Goal: Navigation & Orientation: Find specific page/section

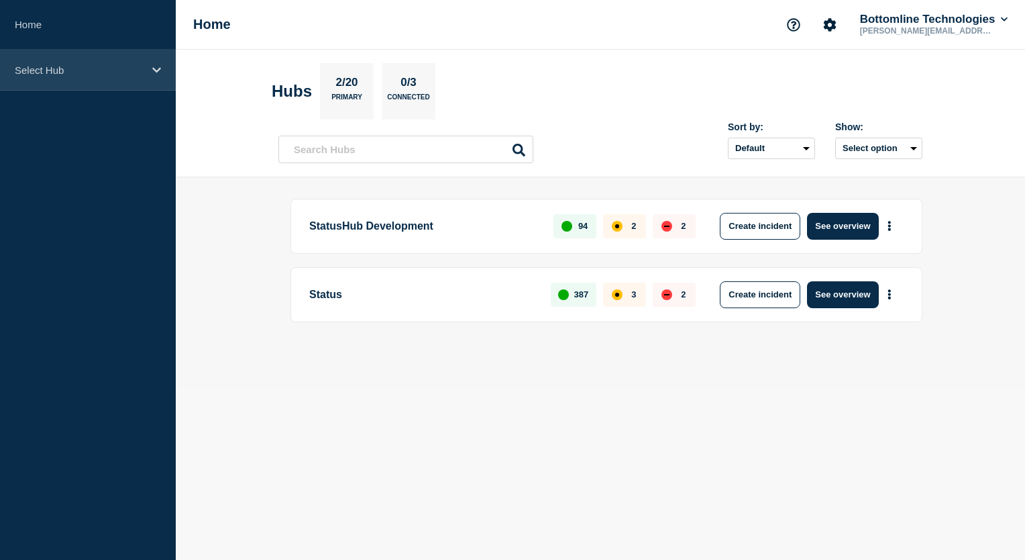
click at [158, 70] on icon at bounding box center [156, 69] width 9 height 5
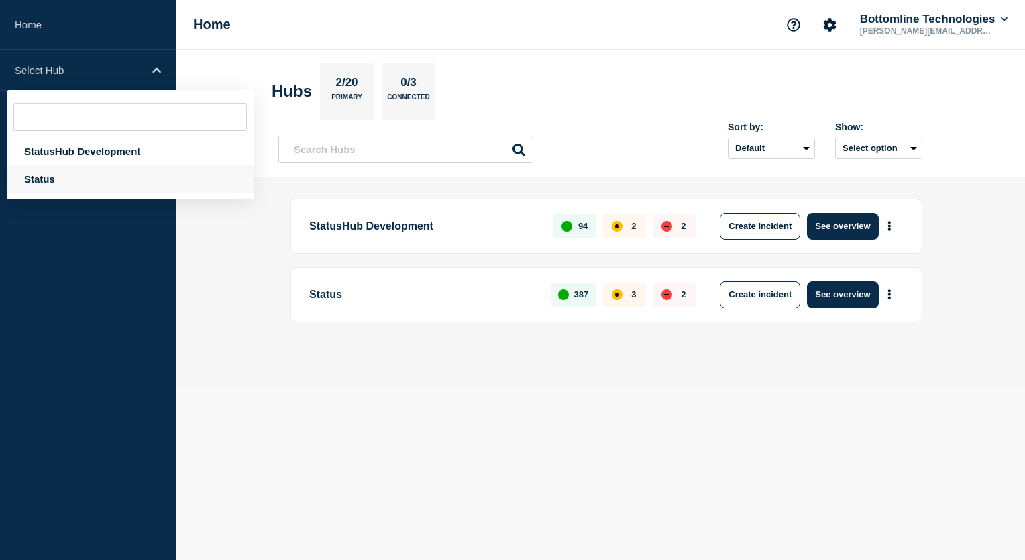
click at [50, 174] on div "Status" at bounding box center [130, 179] width 247 height 28
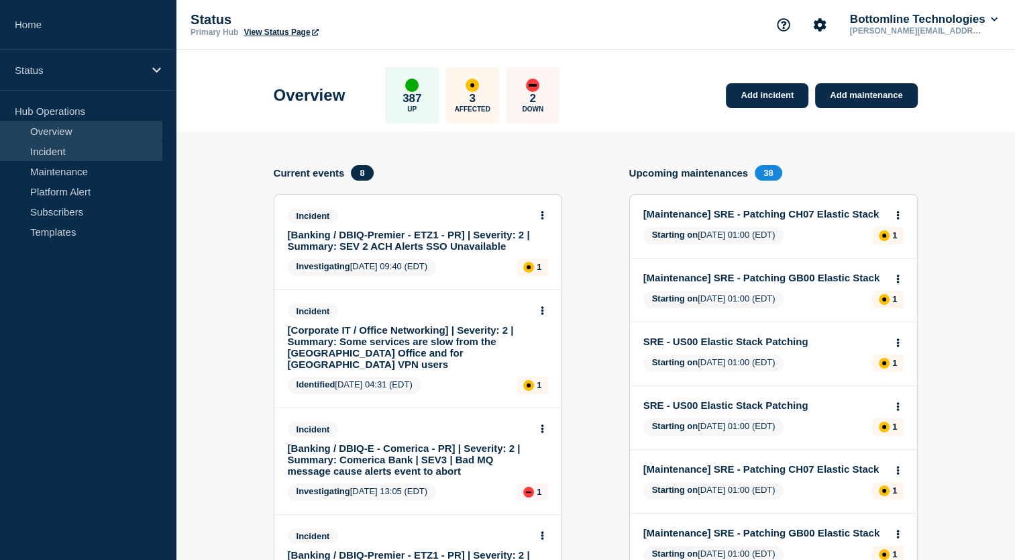
click at [54, 153] on link "Incident" at bounding box center [81, 151] width 162 height 20
